Goal: Transaction & Acquisition: Register for event/course

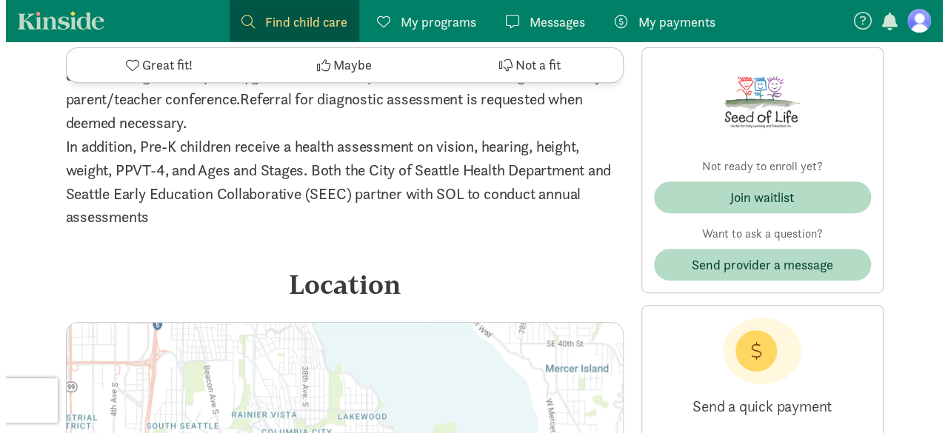
scroll to position [3334, 0]
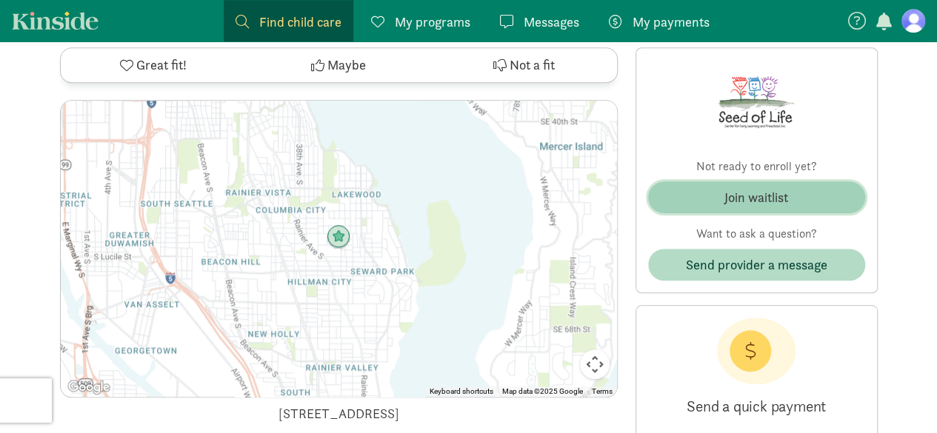
click at [779, 187] on div "Join waitlist" at bounding box center [757, 197] width 64 height 20
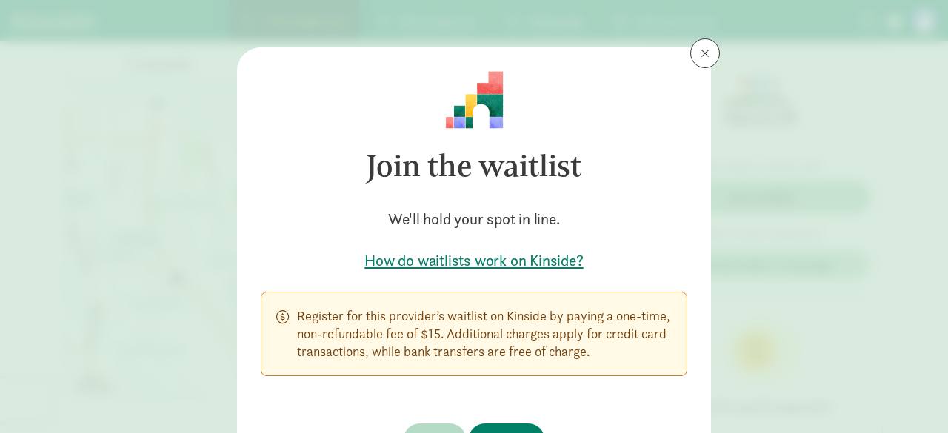
scroll to position [74, 0]
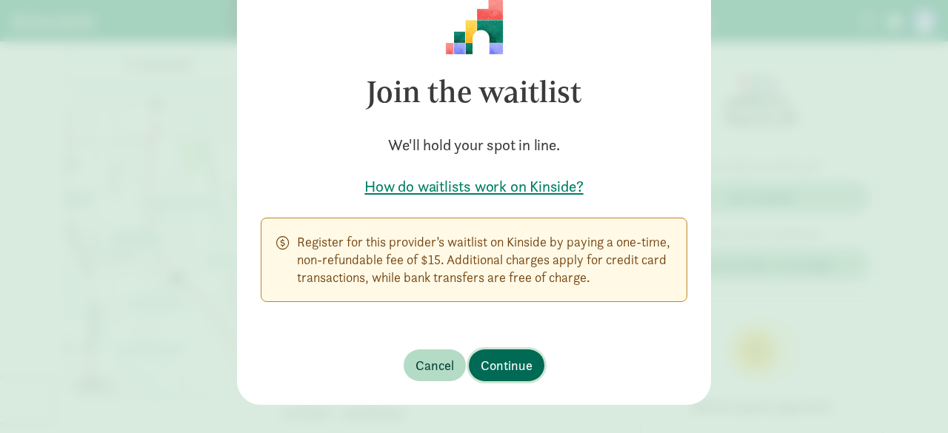
click at [509, 368] on span "Continue" at bounding box center [507, 366] width 52 height 20
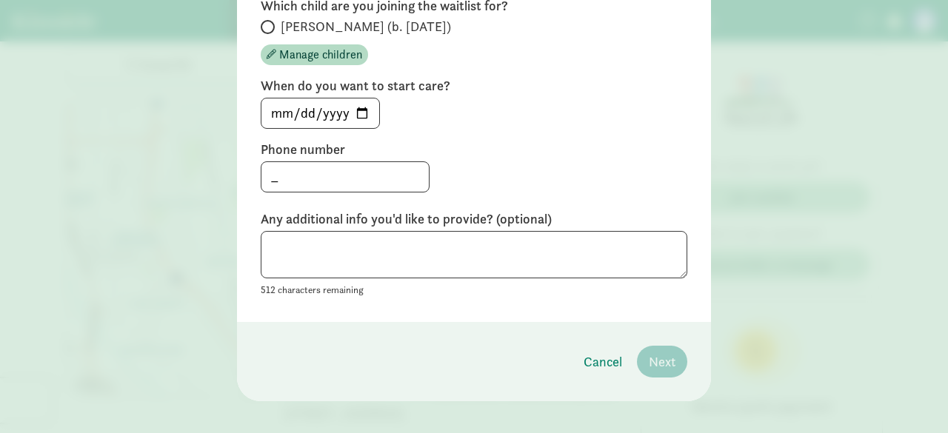
scroll to position [128, 0]
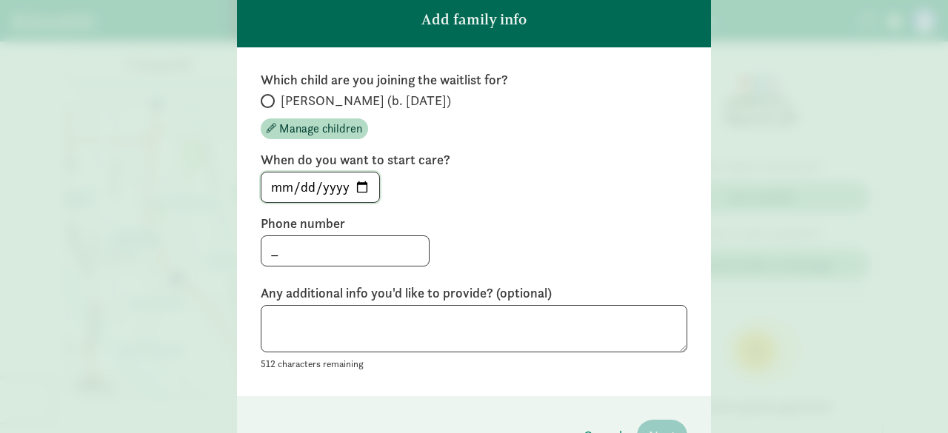
click at [360, 190] on input "[DATE]" at bounding box center [321, 188] width 118 height 30
type input "[DATE]"
click at [319, 245] on input "_" at bounding box center [345, 251] width 167 height 30
type input "[PHONE_NUMBER]"
click at [333, 330] on textarea at bounding box center [474, 329] width 427 height 48
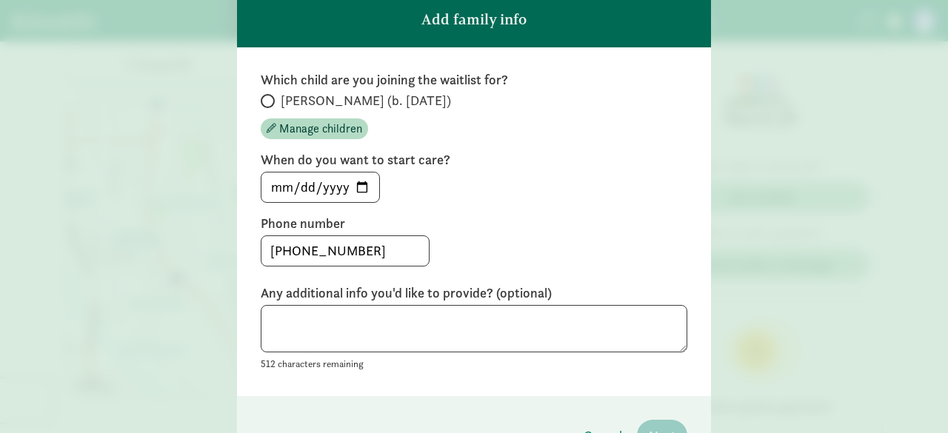
click at [268, 97] on span at bounding box center [268, 101] width 14 height 14
click at [268, 97] on input "[PERSON_NAME] (b. [DATE])" at bounding box center [266, 101] width 10 height 10
radio input "true"
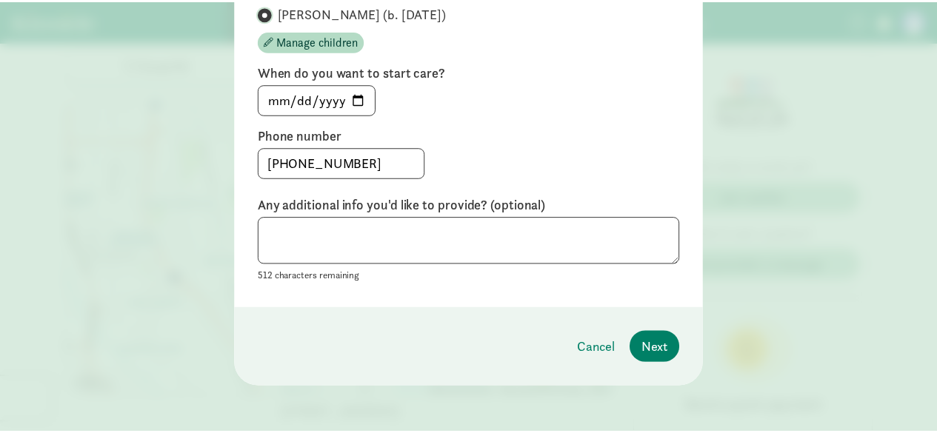
scroll to position [216, 0]
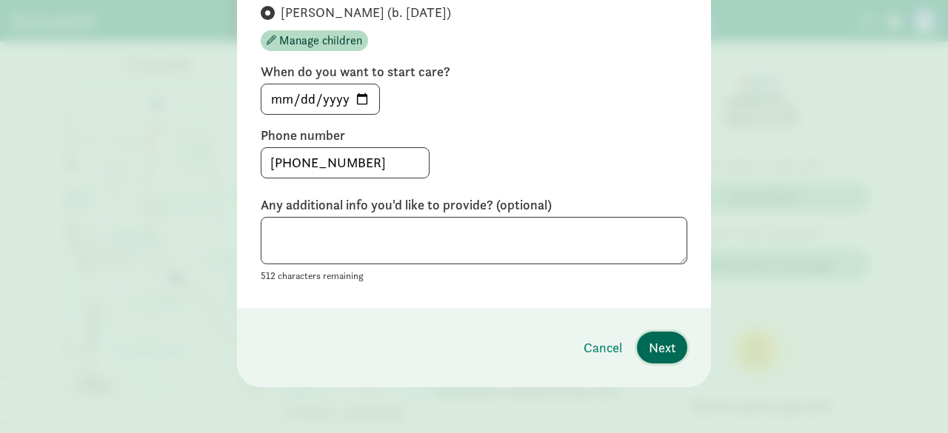
click at [652, 342] on span "Next" at bounding box center [662, 348] width 27 height 20
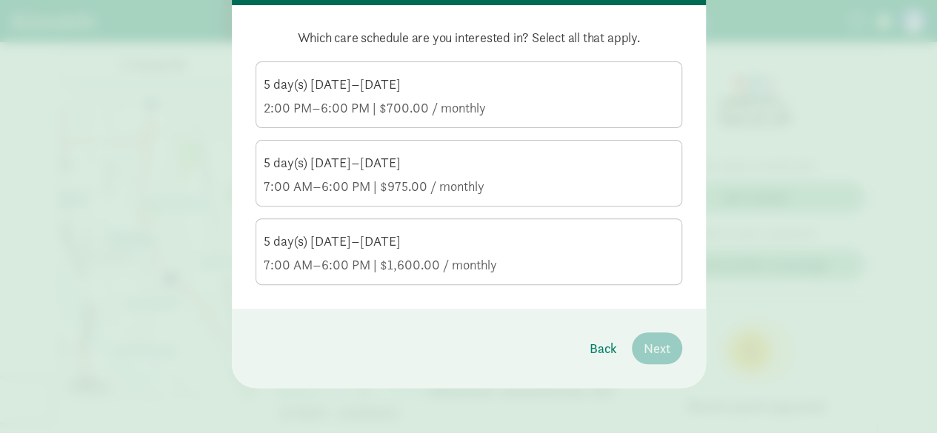
scroll to position [96, 0]
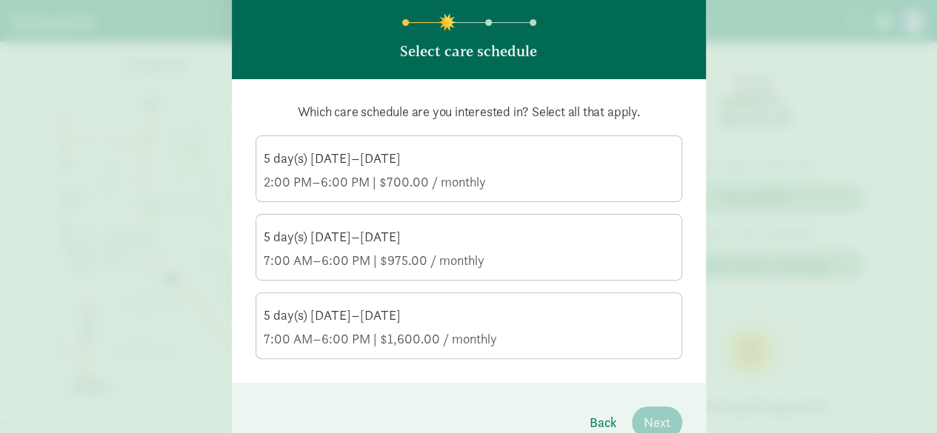
click at [529, 167] on div "5 day(s) [DATE]–[DATE] 2:00 PM–6:00 PM | $700.00 / monthly" at bounding box center [469, 170] width 410 height 41
click at [0, 0] on input "5 day(s) [DATE]–[DATE] 2:00 PM–6:00 PM | $700.00 / monthly" at bounding box center [0, 0] width 0 height 0
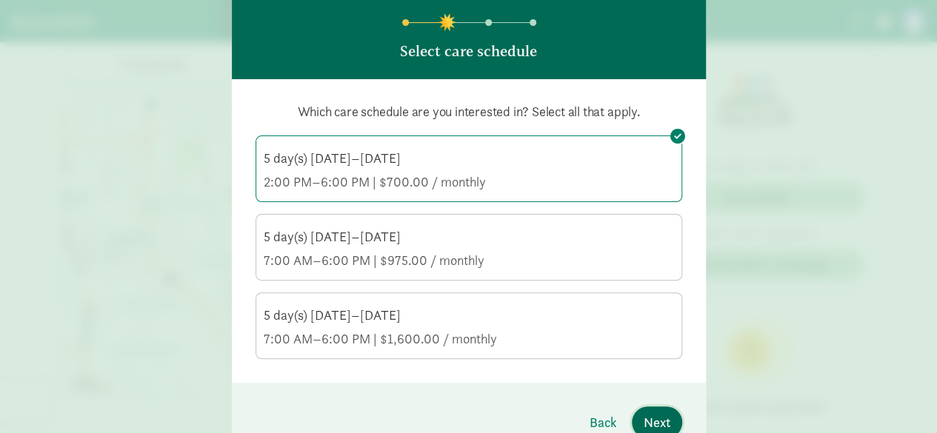
click at [647, 420] on span "Next" at bounding box center [657, 423] width 27 height 20
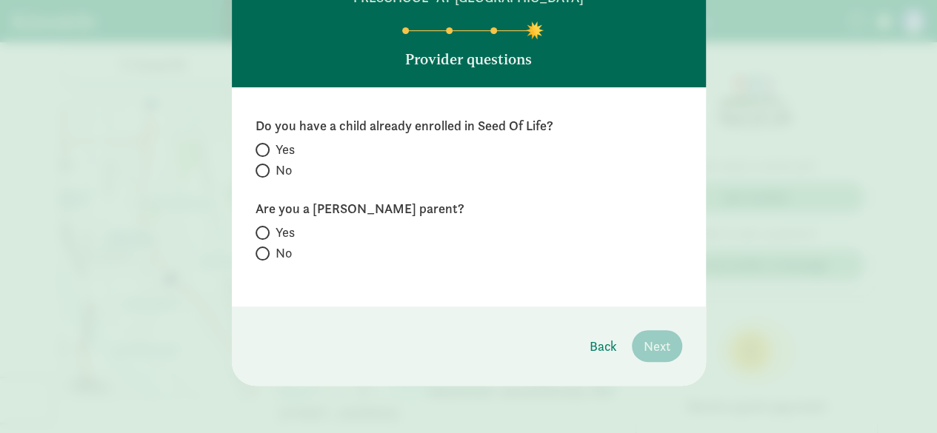
scroll to position [87, 0]
click at [259, 170] on input "No" at bounding box center [261, 172] width 10 height 10
radio input "true"
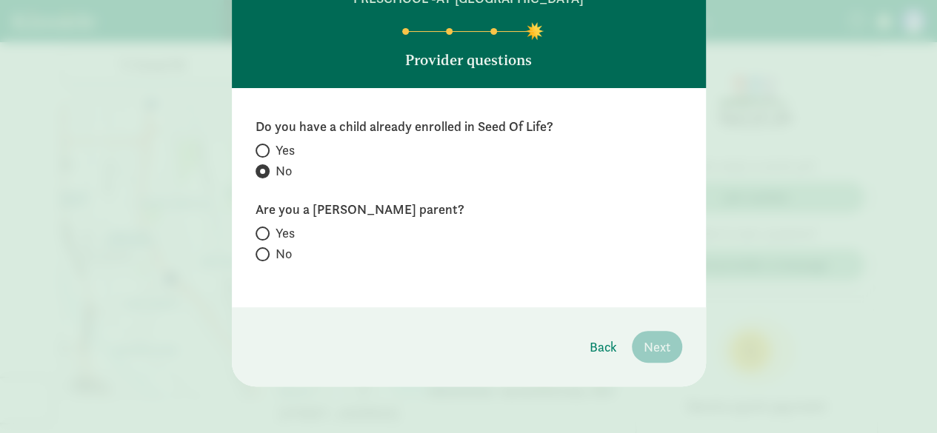
click at [259, 248] on span at bounding box center [263, 254] width 14 height 14
click at [259, 250] on input "No" at bounding box center [261, 255] width 10 height 10
radio input "true"
click at [658, 347] on button "Next" at bounding box center [657, 347] width 50 height 32
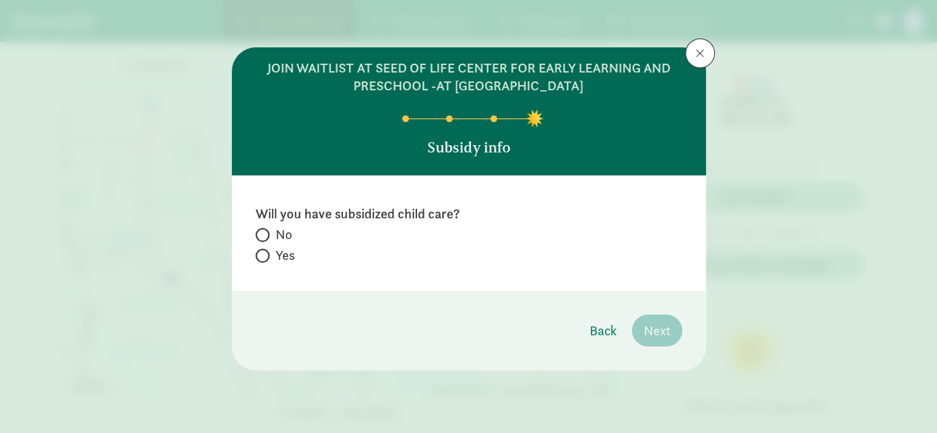
scroll to position [0, 0]
click at [265, 233] on span at bounding box center [263, 235] width 14 height 14
click at [265, 233] on input "No" at bounding box center [261, 235] width 10 height 10
radio input "true"
click at [665, 329] on span "Next" at bounding box center [657, 331] width 27 height 20
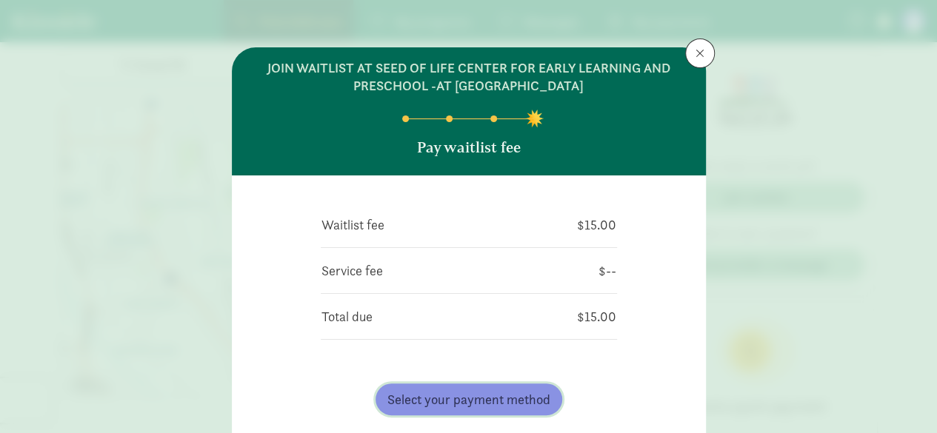
click at [434, 401] on span "Select your payment method" at bounding box center [469, 400] width 163 height 20
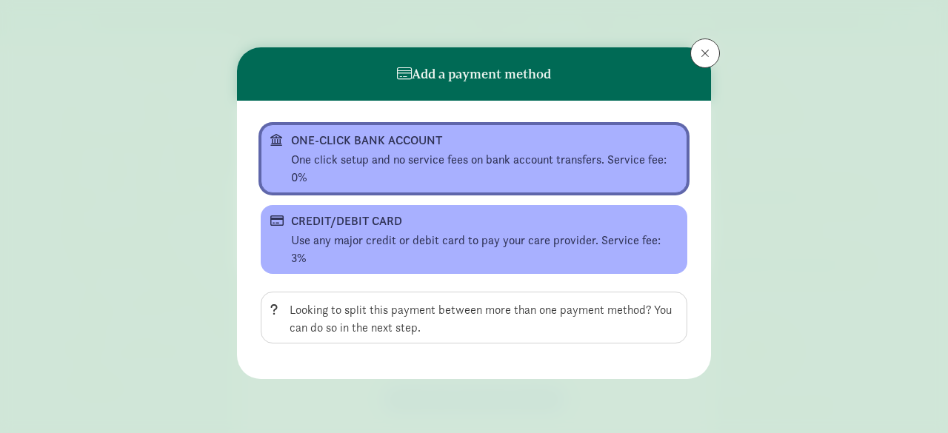
click at [353, 153] on div "One click setup and no service fees on bank account transfers. Service fee: 0%" at bounding box center [484, 169] width 387 height 36
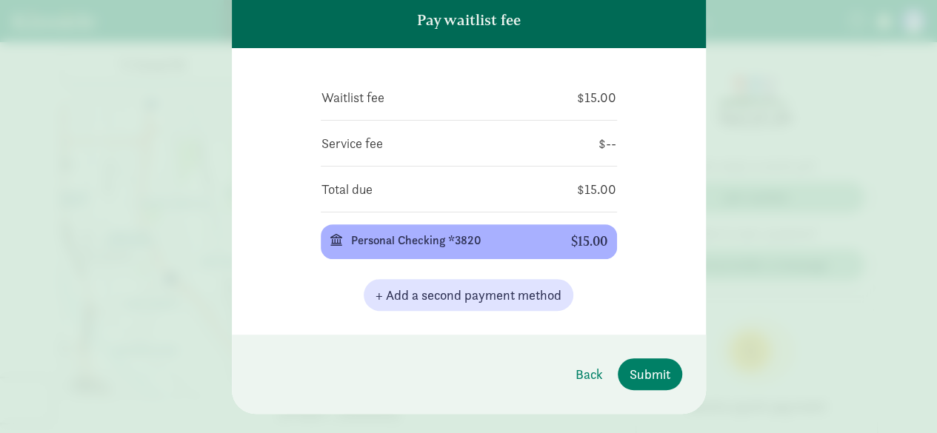
scroll to position [154, 0]
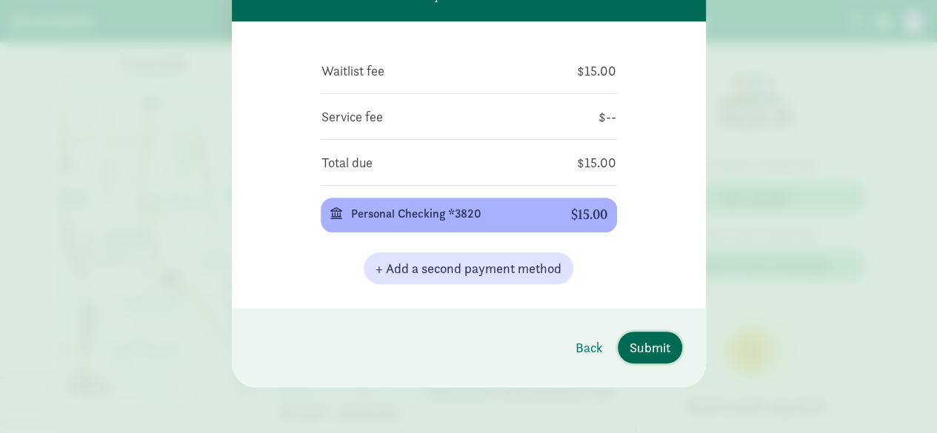
click at [656, 338] on span "Submit" at bounding box center [650, 348] width 41 height 20
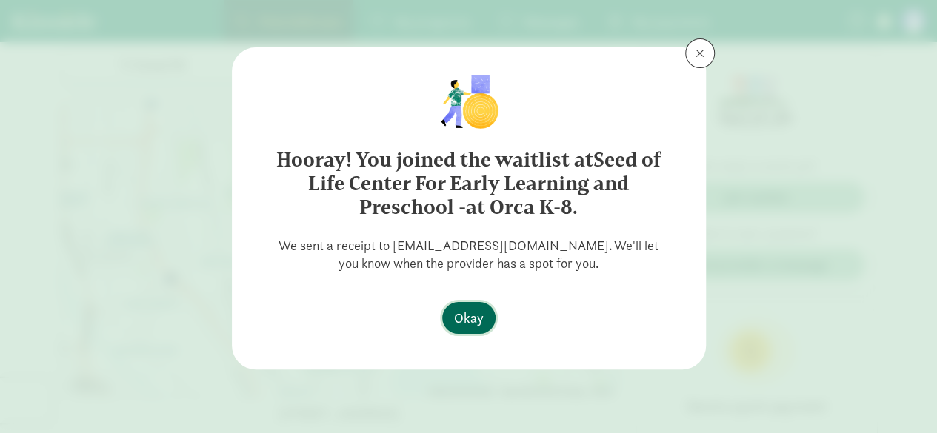
click at [468, 312] on span "Okay" at bounding box center [469, 318] width 30 height 20
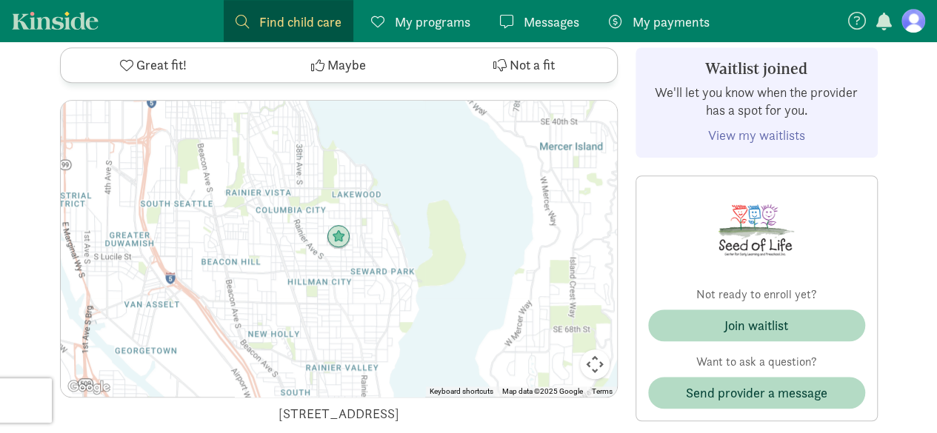
click at [768, 127] on link "View my waitlists" at bounding box center [756, 135] width 97 height 17
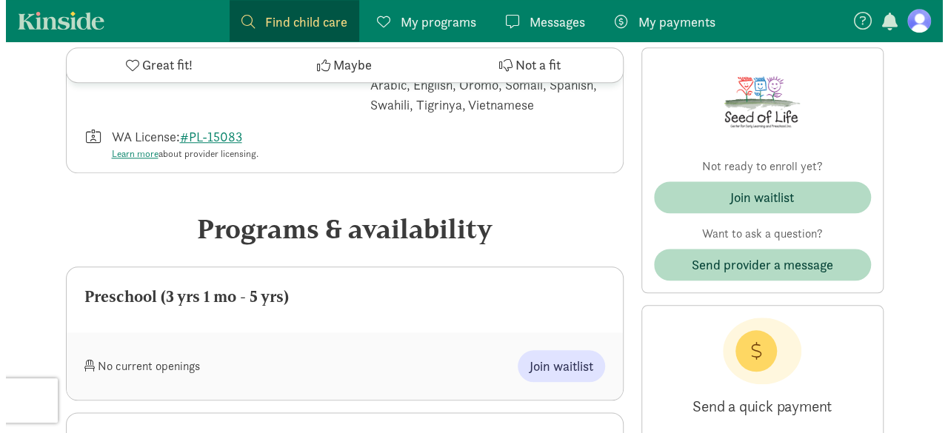
scroll to position [871, 0]
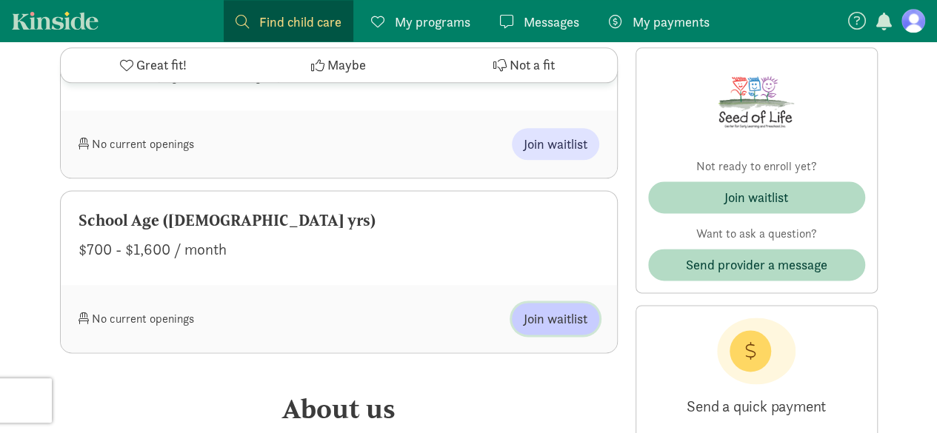
click at [556, 317] on span "Join waitlist" at bounding box center [556, 319] width 64 height 20
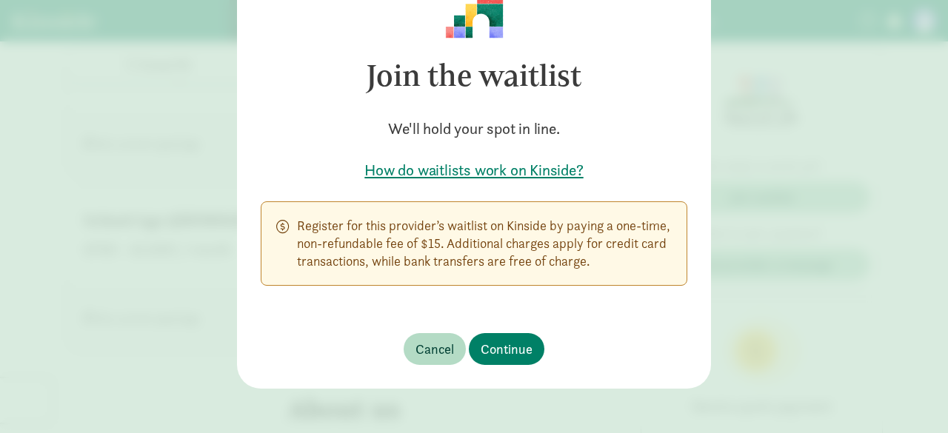
scroll to position [93, 0]
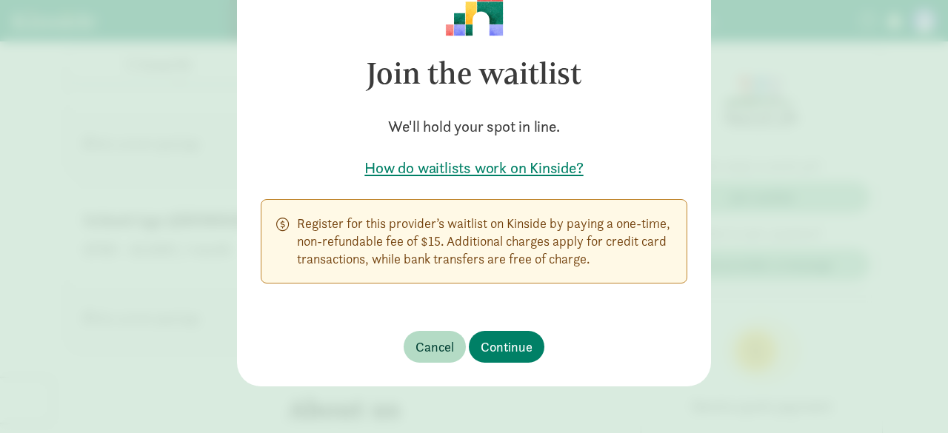
click at [496, 164] on h5 "How do waitlists work on Kinside?" at bounding box center [474, 168] width 427 height 21
